Goal: Book appointment/travel/reservation

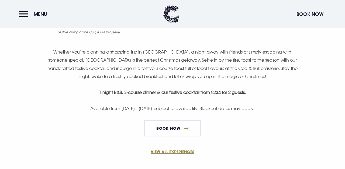
scroll to position [363, 0]
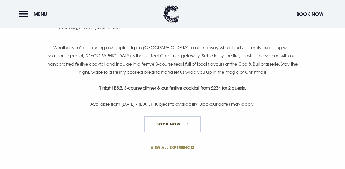
click at [187, 122] on link "Book now" at bounding box center [172, 124] width 57 height 16
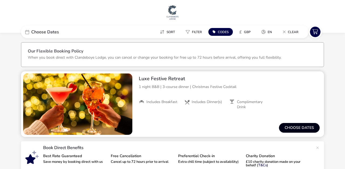
click at [293, 128] on button "Choose dates" at bounding box center [299, 128] width 41 height 10
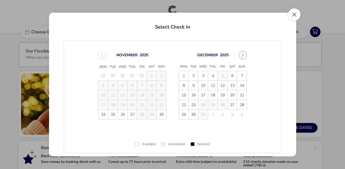
click at [296, 16] on button "Close" at bounding box center [294, 14] width 12 height 12
